Goal: Information Seeking & Learning: Learn about a topic

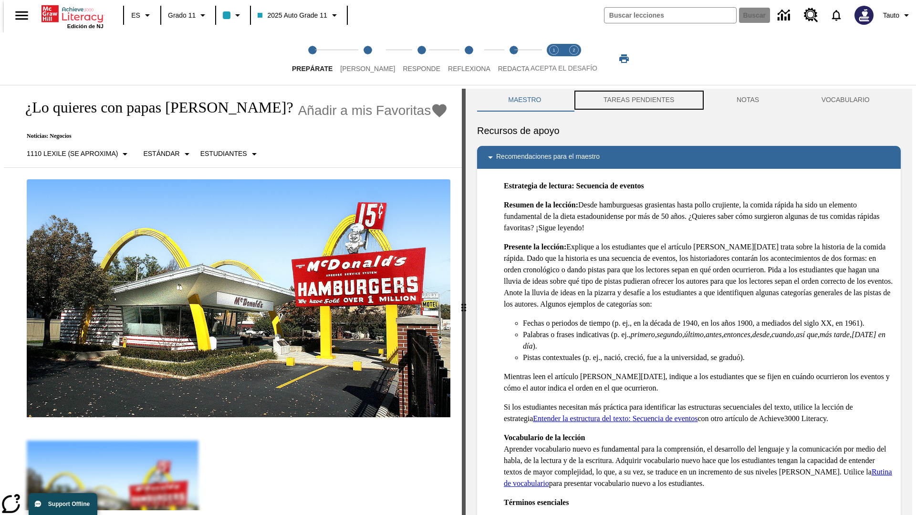
click at [638, 100] on button "TAREAS PENDIENTES" at bounding box center [639, 100] width 133 height 23
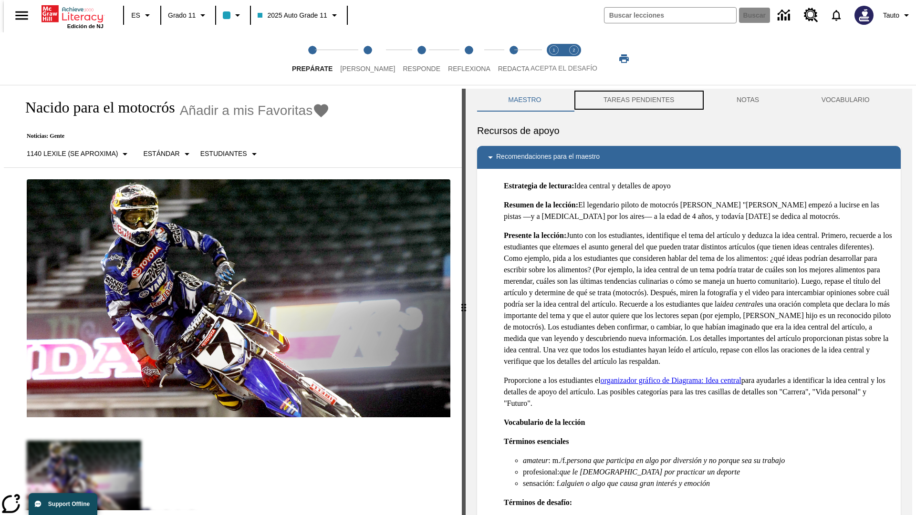
click at [638, 100] on button "TAREAS PENDIENTES" at bounding box center [639, 100] width 133 height 23
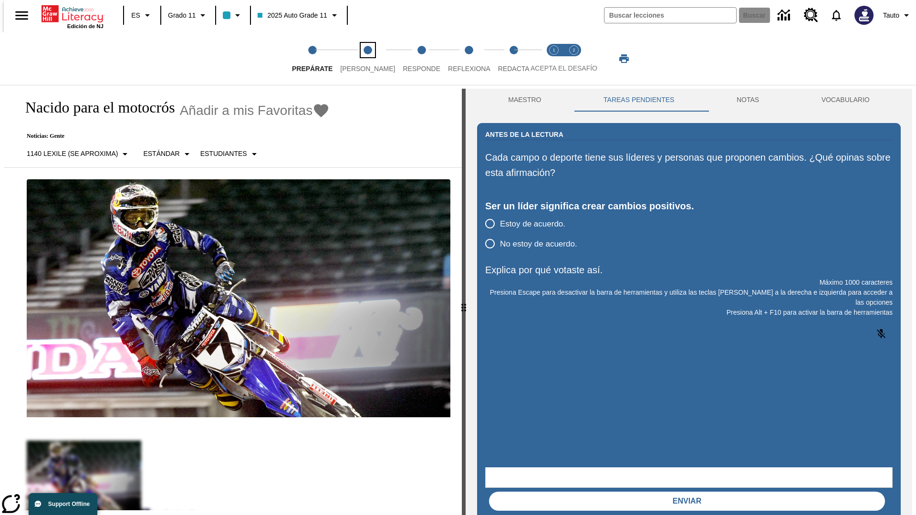
click at [360, 59] on span "[PERSON_NAME]" at bounding box center [367, 64] width 55 height 17
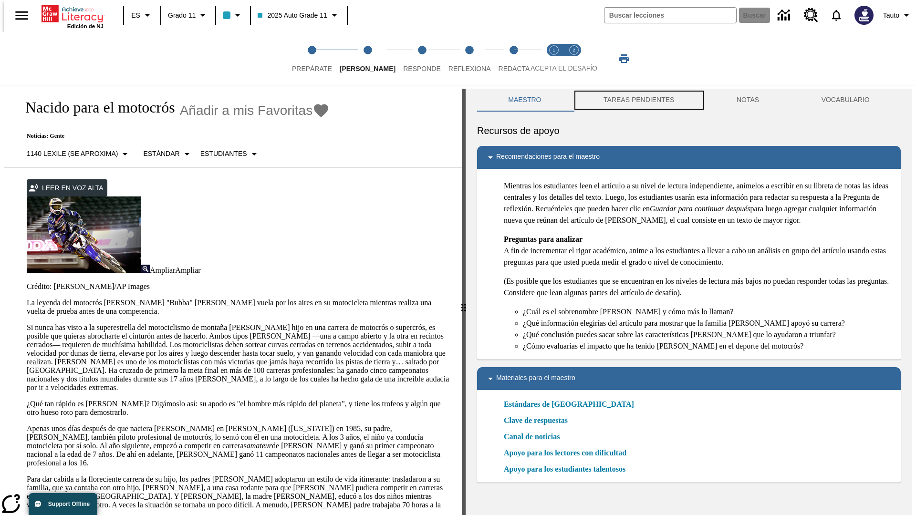
scroll to position [0, 0]
click at [638, 100] on button "TAREAS PENDIENTES" at bounding box center [639, 99] width 133 height 23
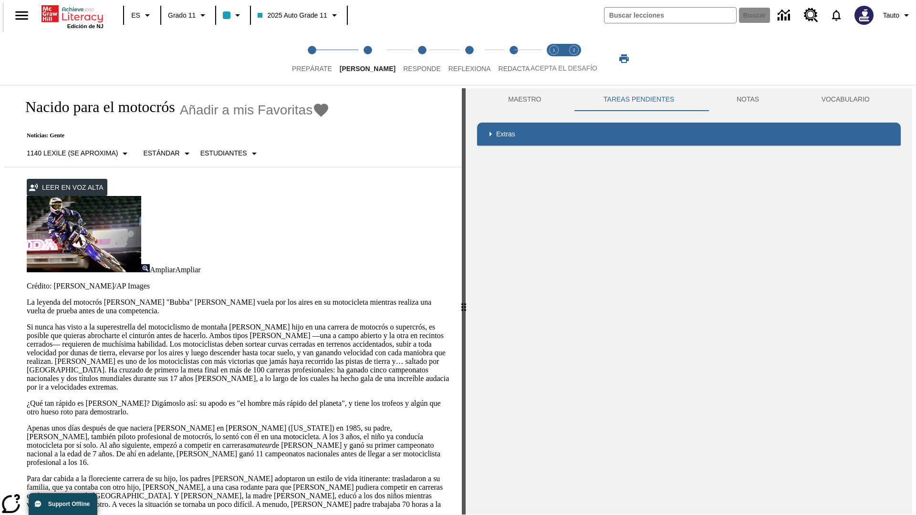
click at [27, 323] on p "Si nunca has visto a la superestrella del motociclismo de montaña [PERSON_NAME]…" at bounding box center [239, 357] width 424 height 69
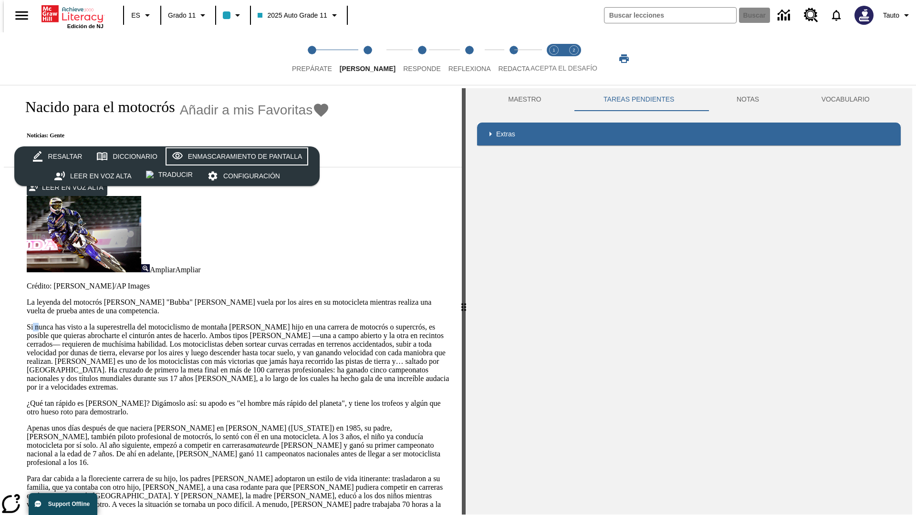
click at [235, 157] on div "Enmascaramiento de pantalla" at bounding box center [245, 157] width 115 height 12
click at [408, 59] on span "Responde" at bounding box center [422, 64] width 38 height 17
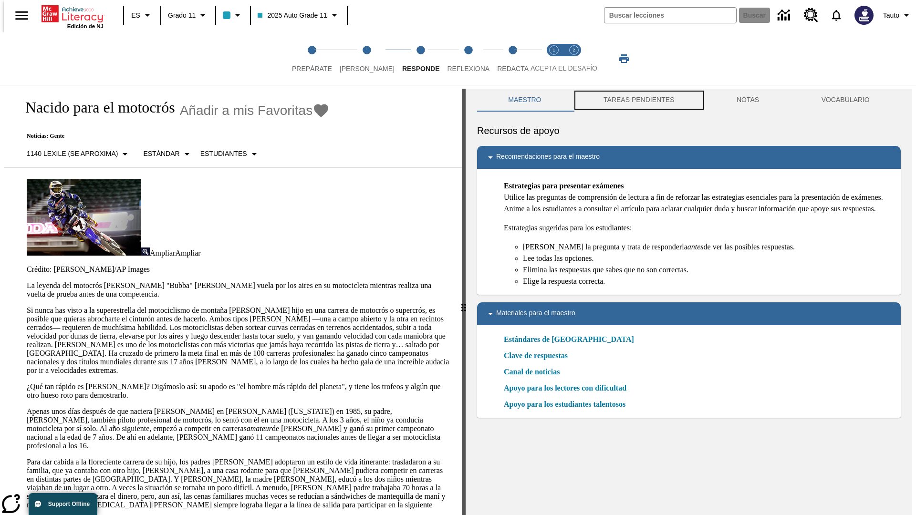
scroll to position [0, 0]
click at [638, 100] on button "TAREAS PENDIENTES" at bounding box center [639, 99] width 133 height 23
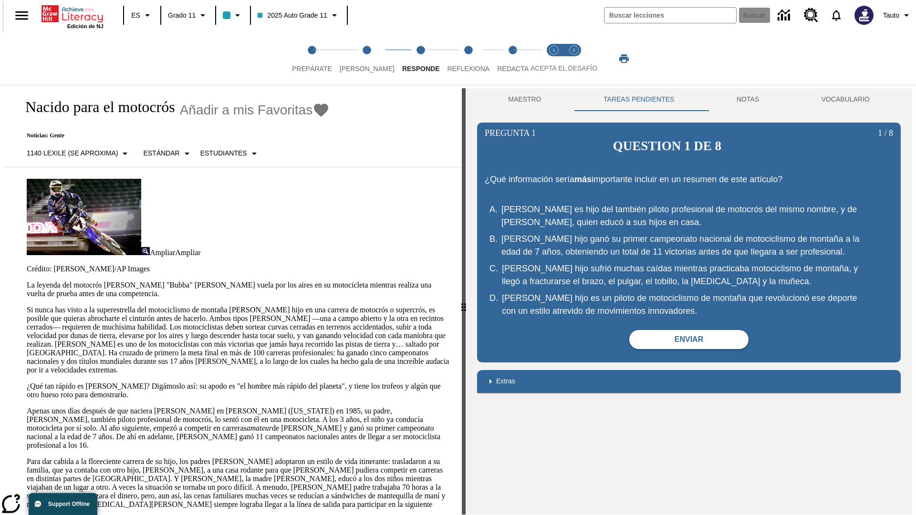
click at [27, 306] on p "Si nunca has visto a la superestrella del motociclismo de montaña [PERSON_NAME]…" at bounding box center [239, 340] width 424 height 69
click at [0, 186] on html "Listen [MEDICAL_DATA] al contenido principal Edición de NJ ES Grado 11 2025 Aut…" at bounding box center [458, 259] width 916 height 519
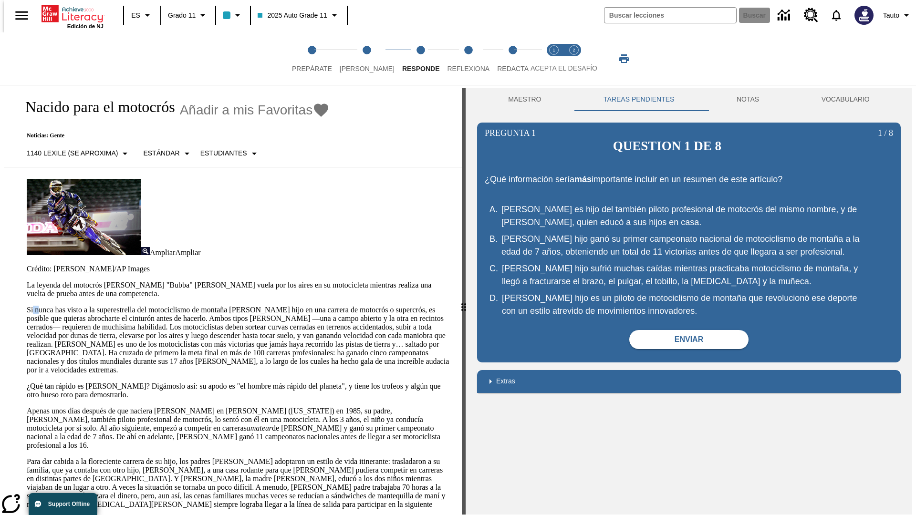
click at [0, 186] on html "Listen [MEDICAL_DATA] al contenido principal Edición de NJ ES Grado 11 2025 Aut…" at bounding box center [458, 259] width 916 height 519
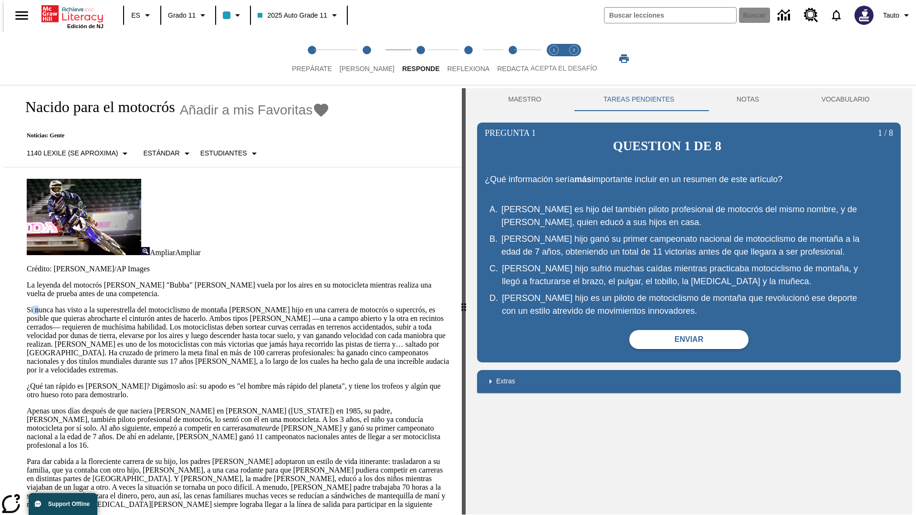
click at [0, 186] on html "Listen [MEDICAL_DATA] al contenido principal Edición de NJ ES Grado 11 2025 Aut…" at bounding box center [458, 259] width 916 height 519
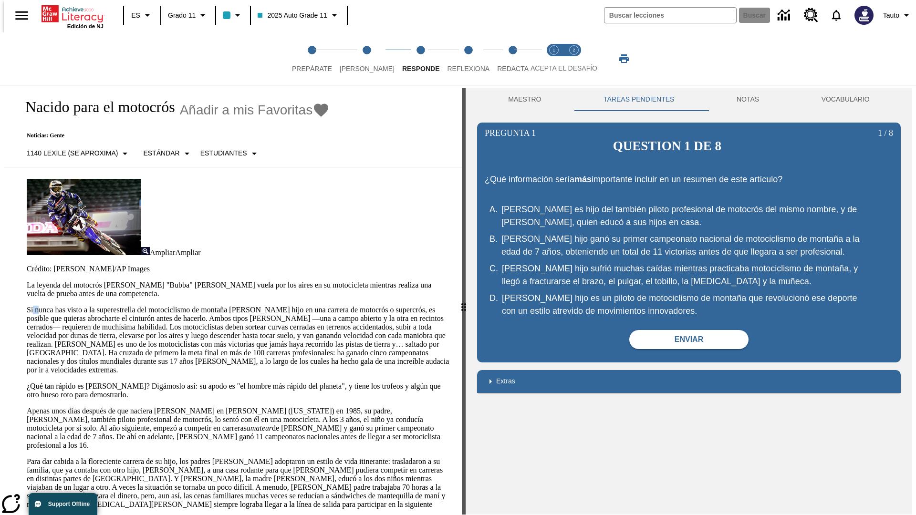
click at [0, 186] on html "Listen [MEDICAL_DATA] al contenido principal Edición de NJ ES Grado 11 2025 Aut…" at bounding box center [458, 259] width 916 height 519
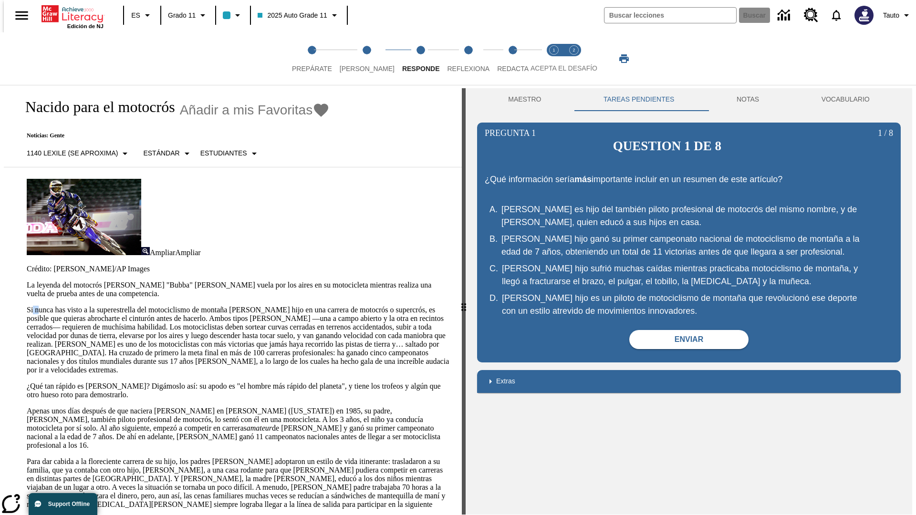
click at [27, 306] on p "Si nunca has visto a la superestrella del motociclismo de montaña [PERSON_NAME]…" at bounding box center [239, 340] width 424 height 69
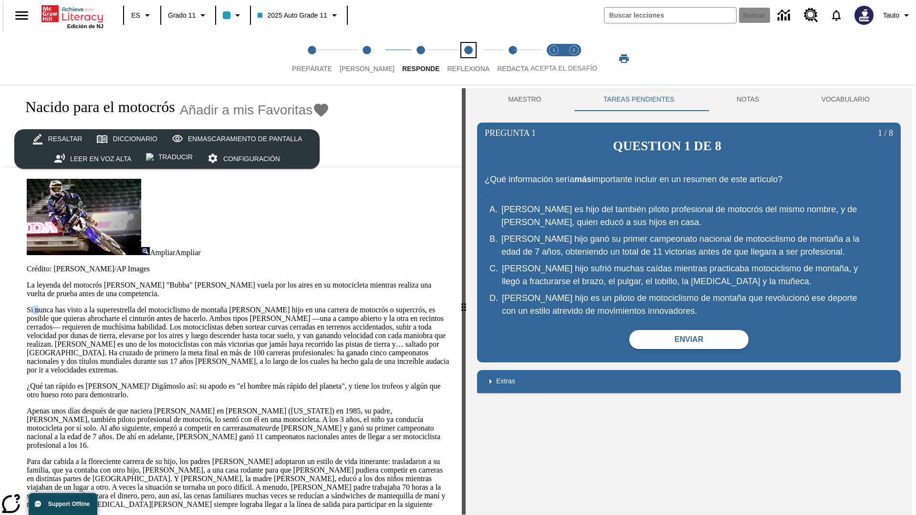
click at [456, 59] on span "Reflexiona" at bounding box center [468, 64] width 42 height 17
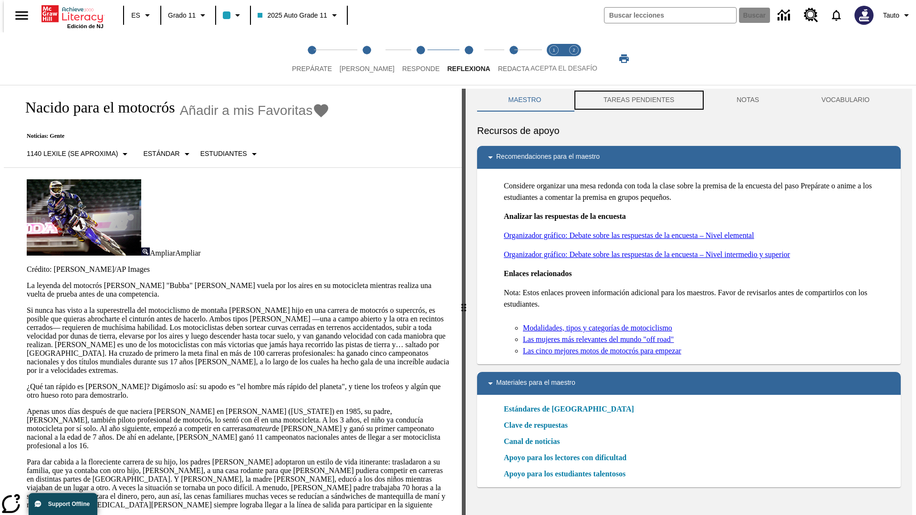
scroll to position [0, 0]
click at [638, 100] on button "TAREAS PENDIENTES" at bounding box center [639, 99] width 133 height 23
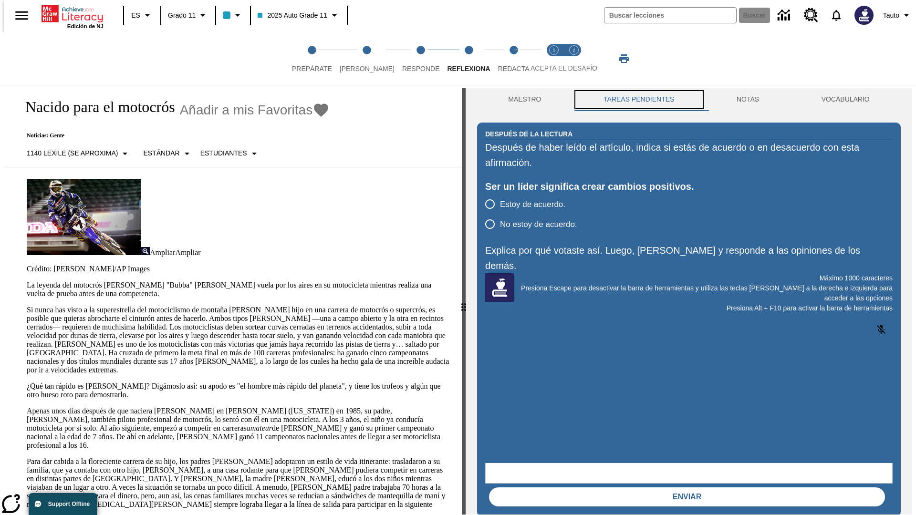
scroll to position [0, 0]
click at [27, 306] on p "Si nunca has visto a la superestrella del motociclismo de montaña [PERSON_NAME]…" at bounding box center [239, 340] width 424 height 69
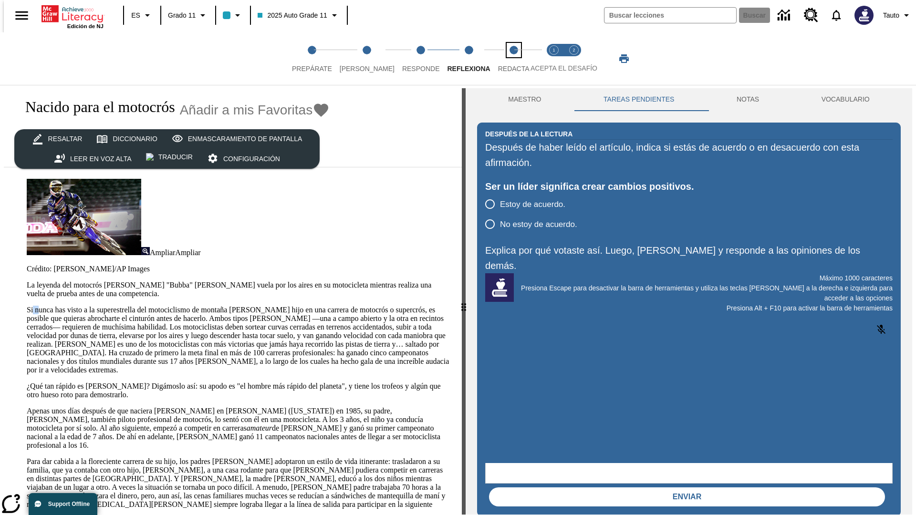
click at [503, 59] on span "Redacta" at bounding box center [513, 64] width 31 height 17
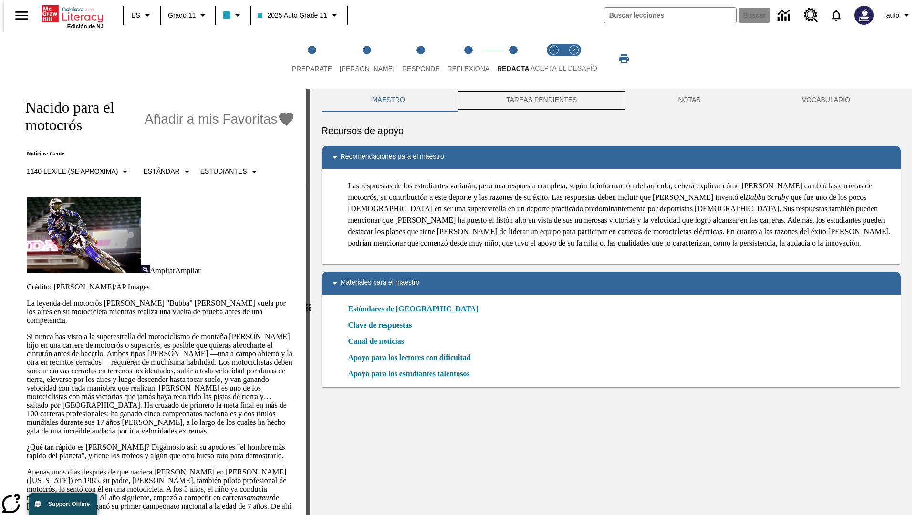
scroll to position [0, 0]
click at [541, 100] on button "TAREAS PENDIENTES" at bounding box center [542, 99] width 172 height 23
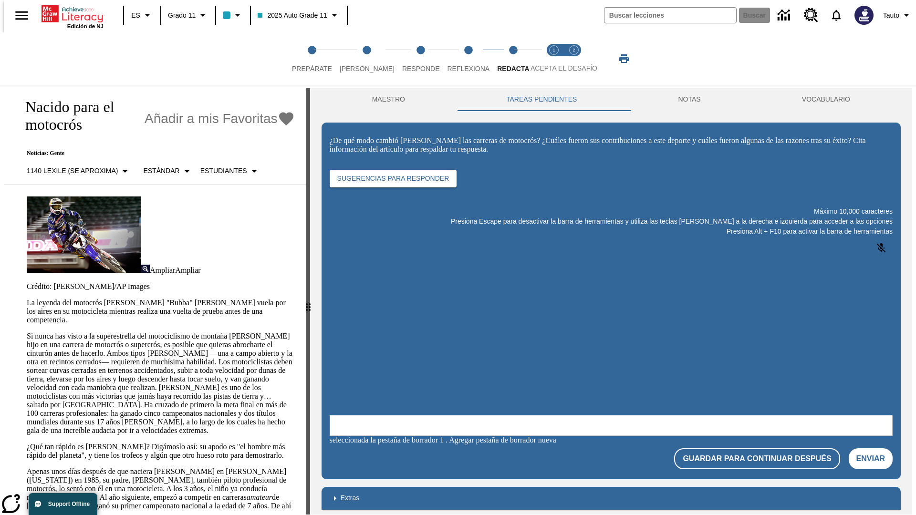
scroll to position [0, 0]
click at [27, 332] on p "Si nunca has visto a la superestrella del motociclismo de montaña [PERSON_NAME]…" at bounding box center [161, 383] width 268 height 103
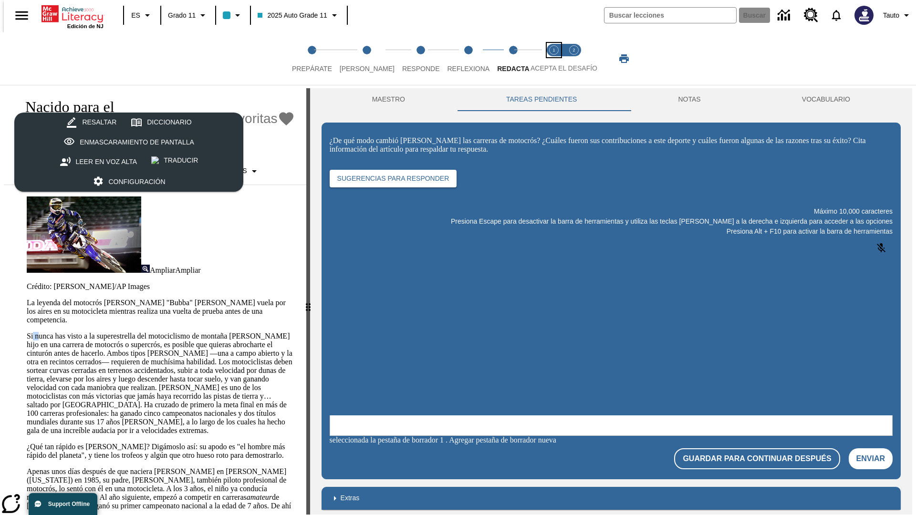
click at [554, 59] on span "Acepta el desafío lee step 1 of 2" at bounding box center [554, 64] width 12 height 17
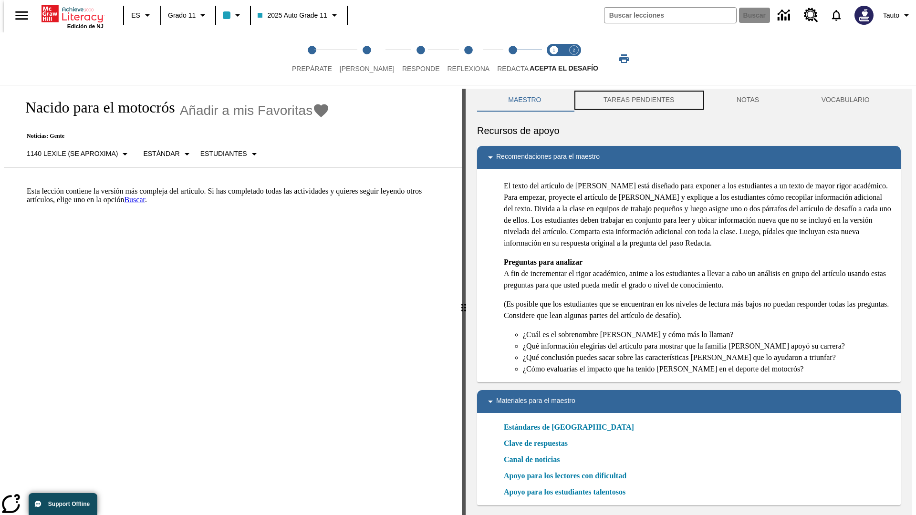
scroll to position [3, 0]
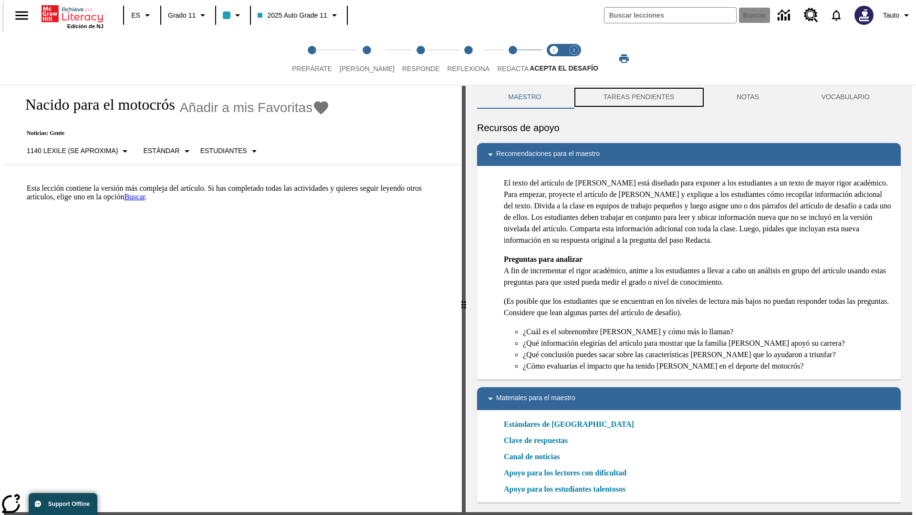
click at [638, 100] on button "TAREAS PENDIENTES" at bounding box center [639, 97] width 133 height 23
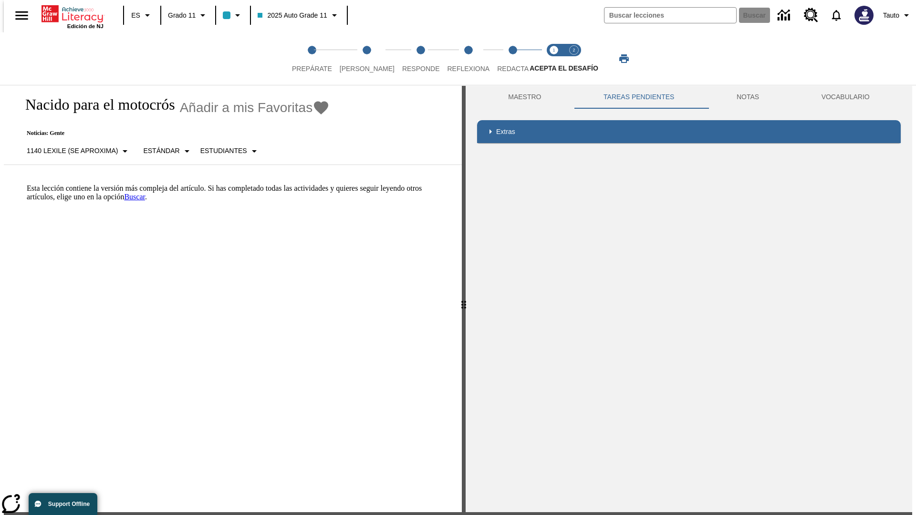
click at [27, 184] on p "Esta lección contiene la versión más compleja del artículo. Si has completado t…" at bounding box center [239, 192] width 424 height 17
click at [0, 184] on html "Listen [MEDICAL_DATA] al contenido principal Edición de NJ ES Grado 11 2025 Aut…" at bounding box center [458, 287] width 916 height 581
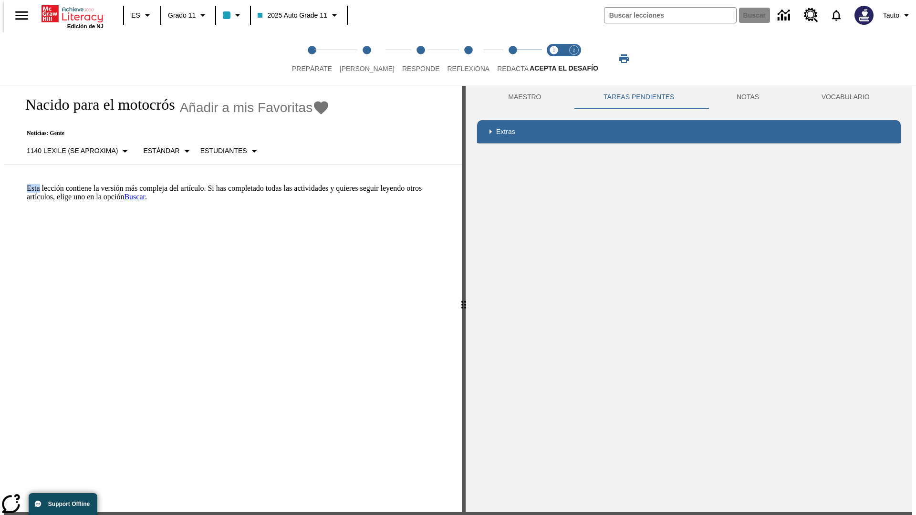
click at [0, 184] on html "Listen [MEDICAL_DATA] al contenido principal Edición de NJ ES Grado 11 2025 Aut…" at bounding box center [458, 287] width 916 height 581
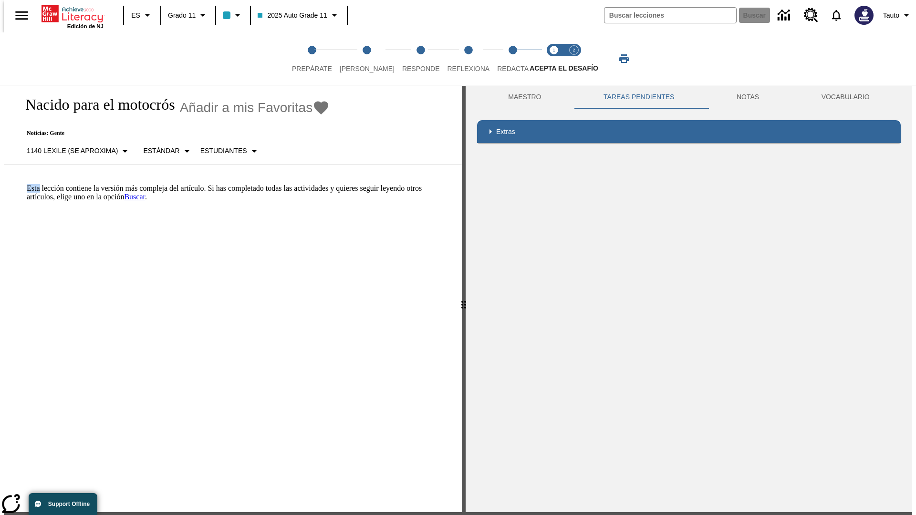
click at [0, 184] on html "Listen [MEDICAL_DATA] al contenido principal Edición de NJ ES Grado 11 2025 Aut…" at bounding box center [458, 287] width 916 height 581
